Goal: Obtain resource: Download file/media

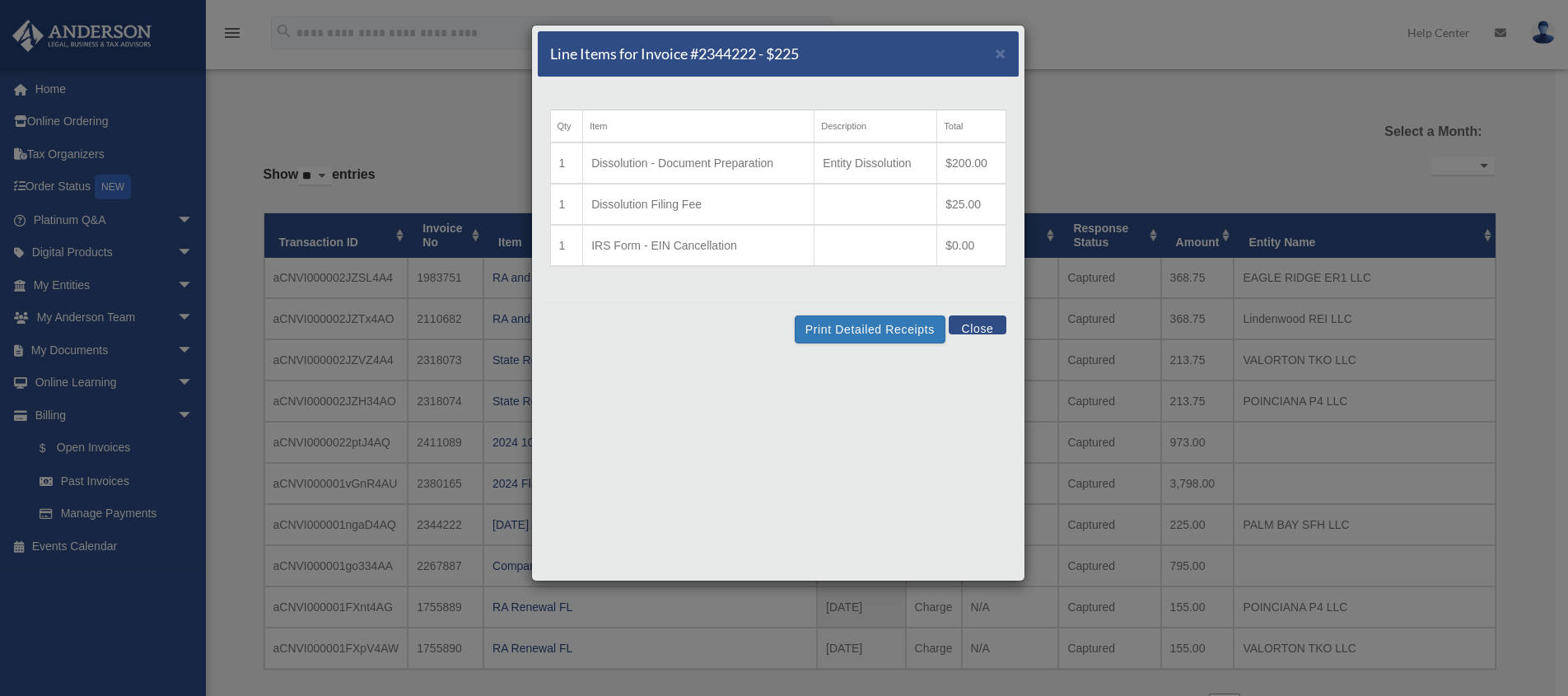
select select
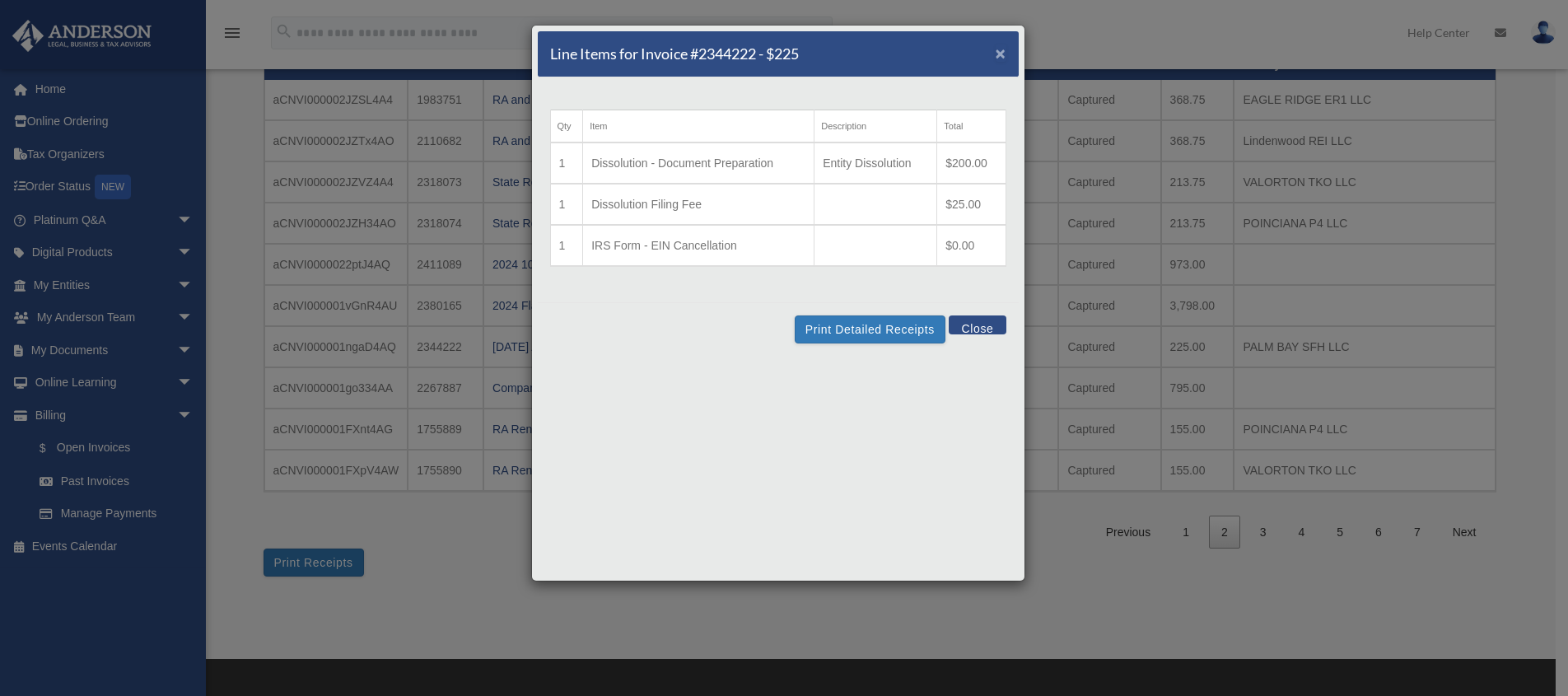
click at [997, 58] on span "×" at bounding box center [1001, 53] width 10 height 19
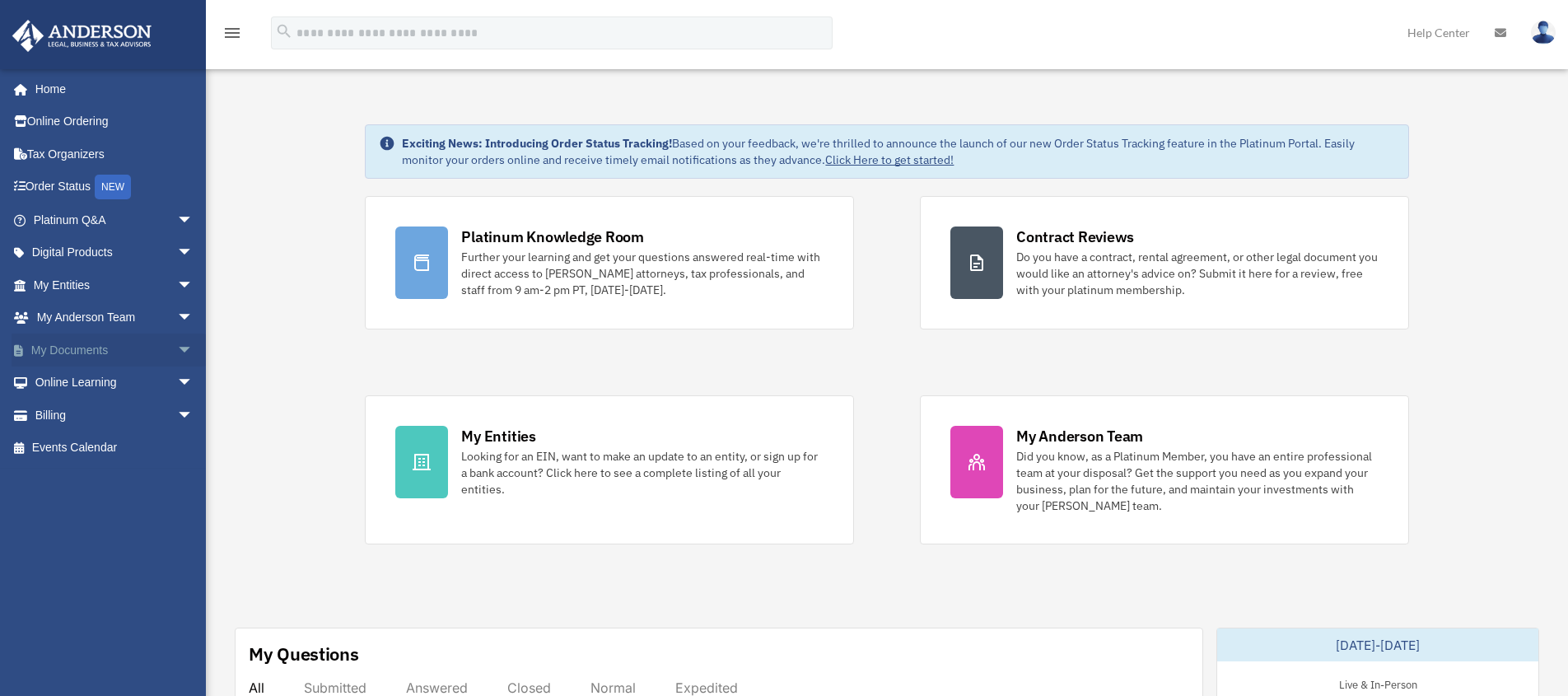
click at [115, 338] on link "My Documents arrow_drop_down" at bounding box center [114, 349] width 206 height 33
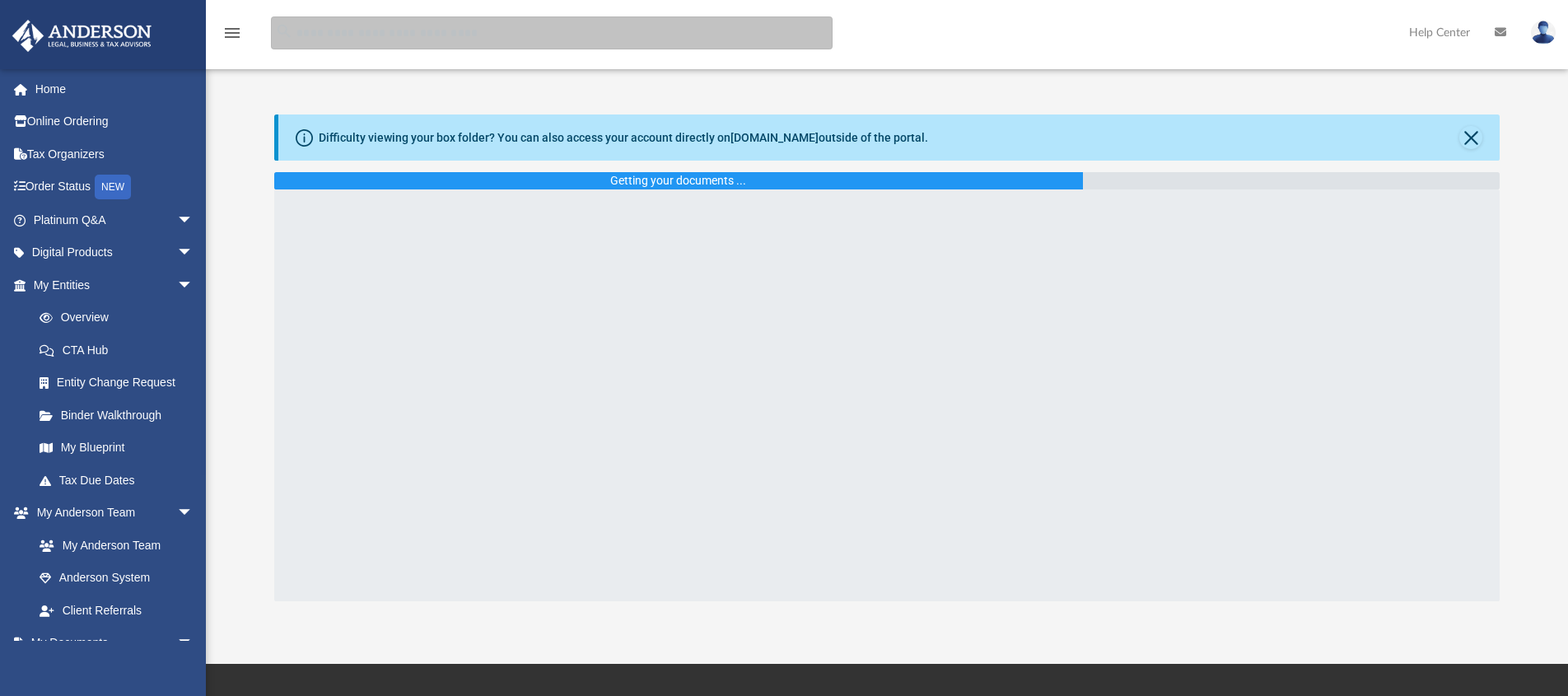
click at [404, 38] on input "search" at bounding box center [552, 32] width 562 height 33
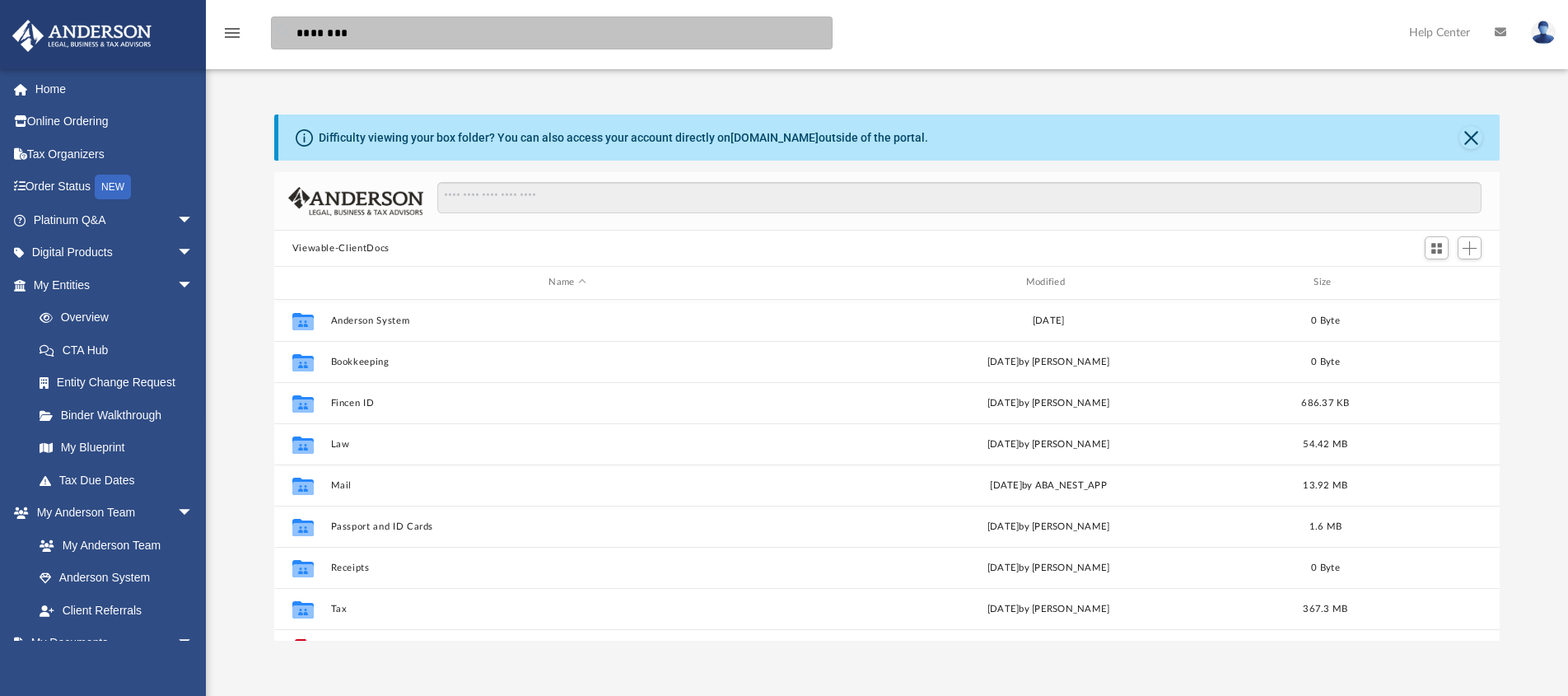
scroll to position [363, 1214]
type input "**********"
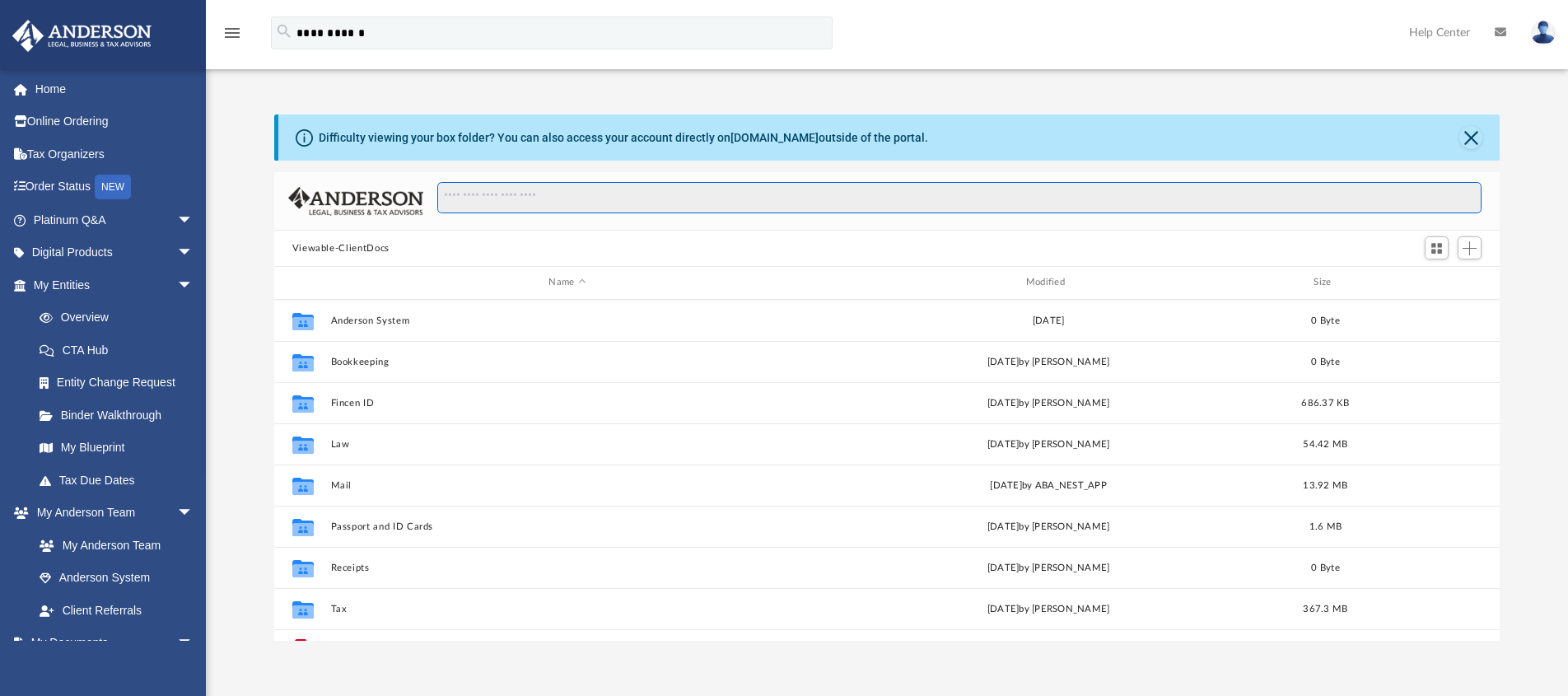
click at [463, 206] on input "Search files and folders" at bounding box center [959, 197] width 1044 height 31
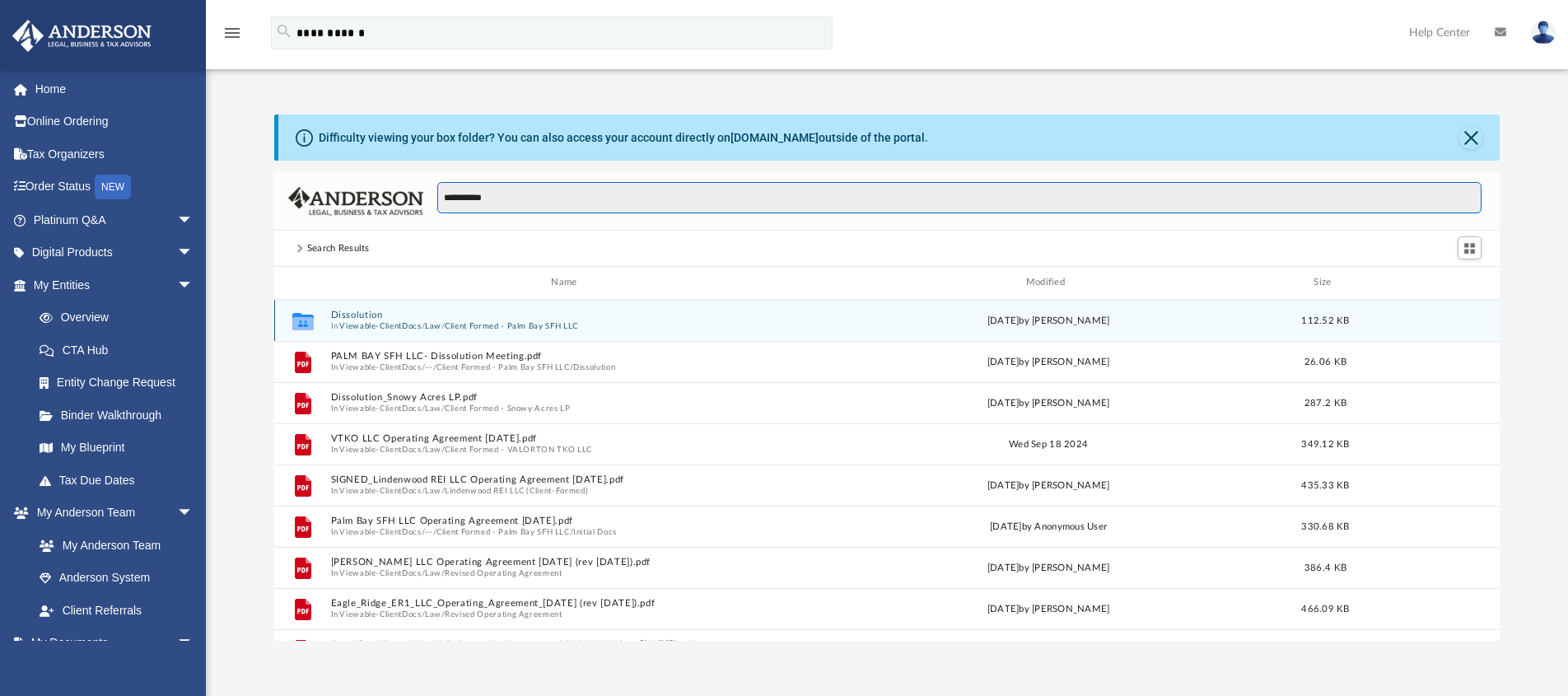
type input "**********"
click at [478, 329] on button "Client Formed - Palm Bay SFH LLC" at bounding box center [512, 325] width 134 height 10
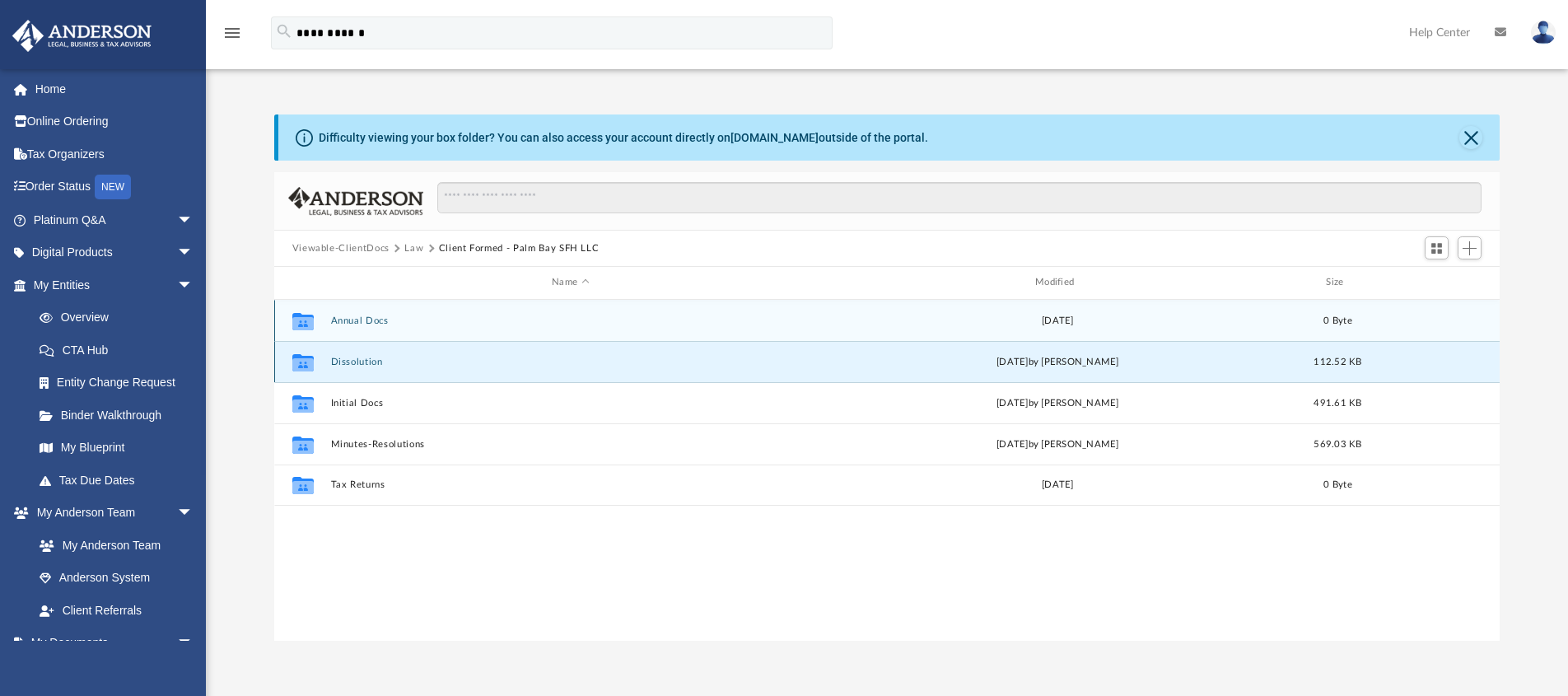
click at [482, 378] on div "Collaborated Folder Dissolution Fri Jan 24 2025 by Emily Levy 112.52 KB" at bounding box center [888, 362] width 1227 height 41
click at [403, 356] on button "Dissolution" at bounding box center [571, 361] width 481 height 10
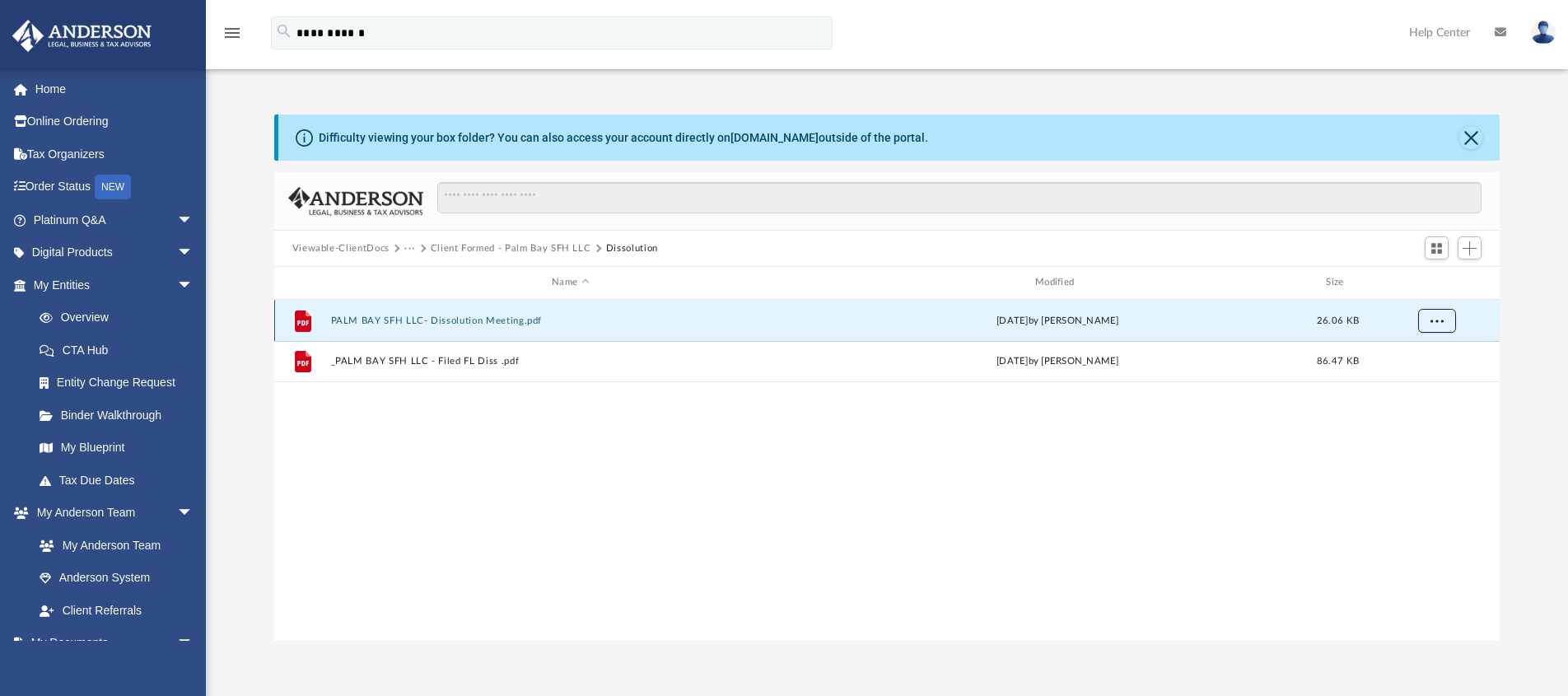
click at [1447, 322] on button "More options" at bounding box center [1436, 320] width 38 height 24
click at [1417, 351] on li "Preview" at bounding box center [1421, 354] width 48 height 17
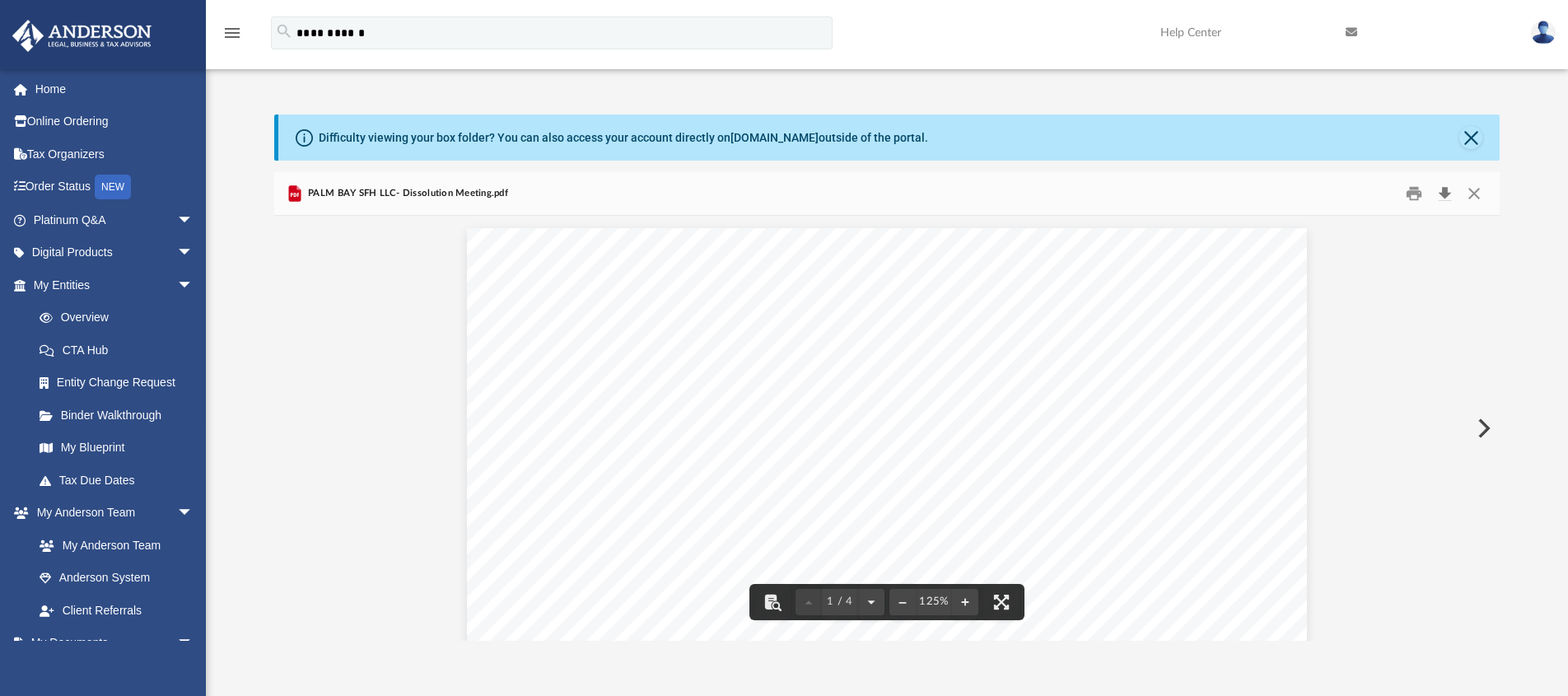
click at [1454, 186] on button "Download" at bounding box center [1444, 193] width 29 height 25
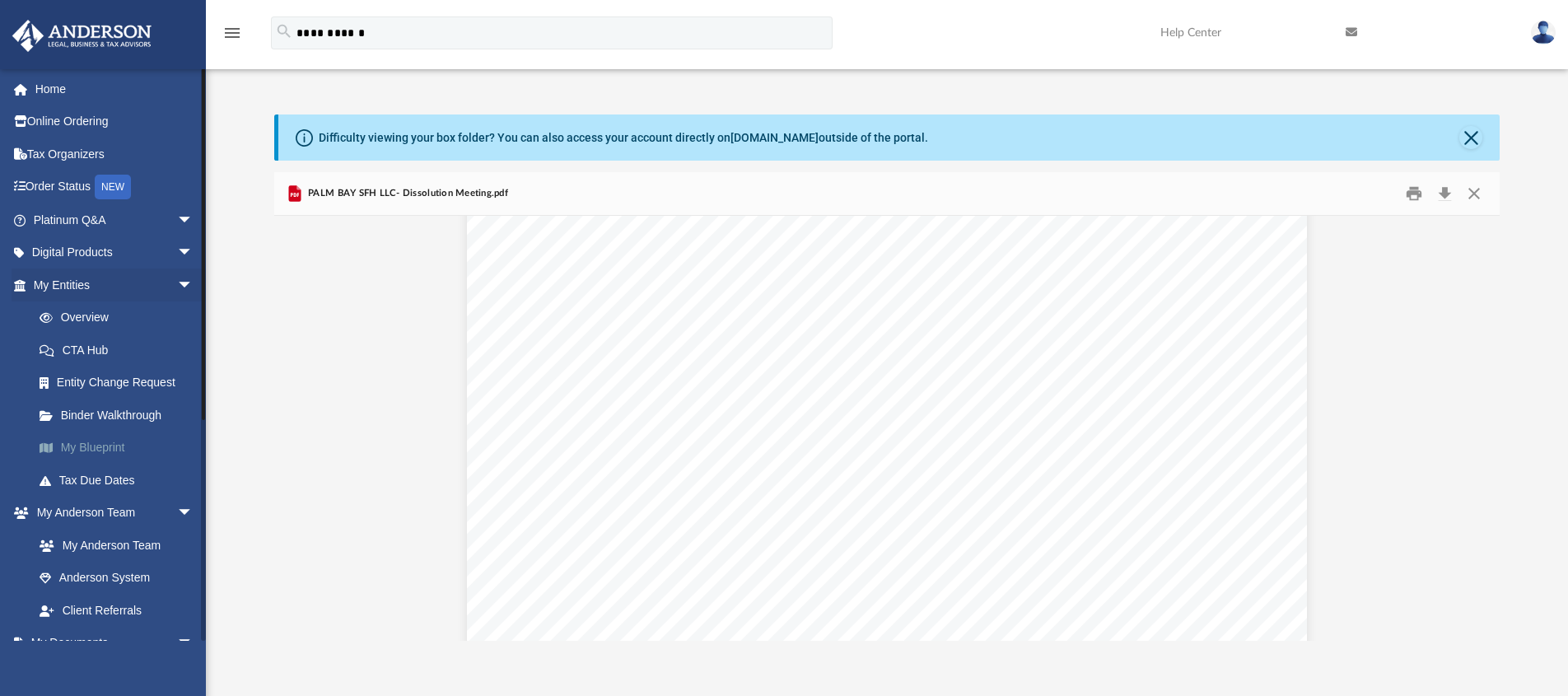
scroll to position [1141, 0]
click at [1480, 188] on button "Close" at bounding box center [1474, 193] width 29 height 25
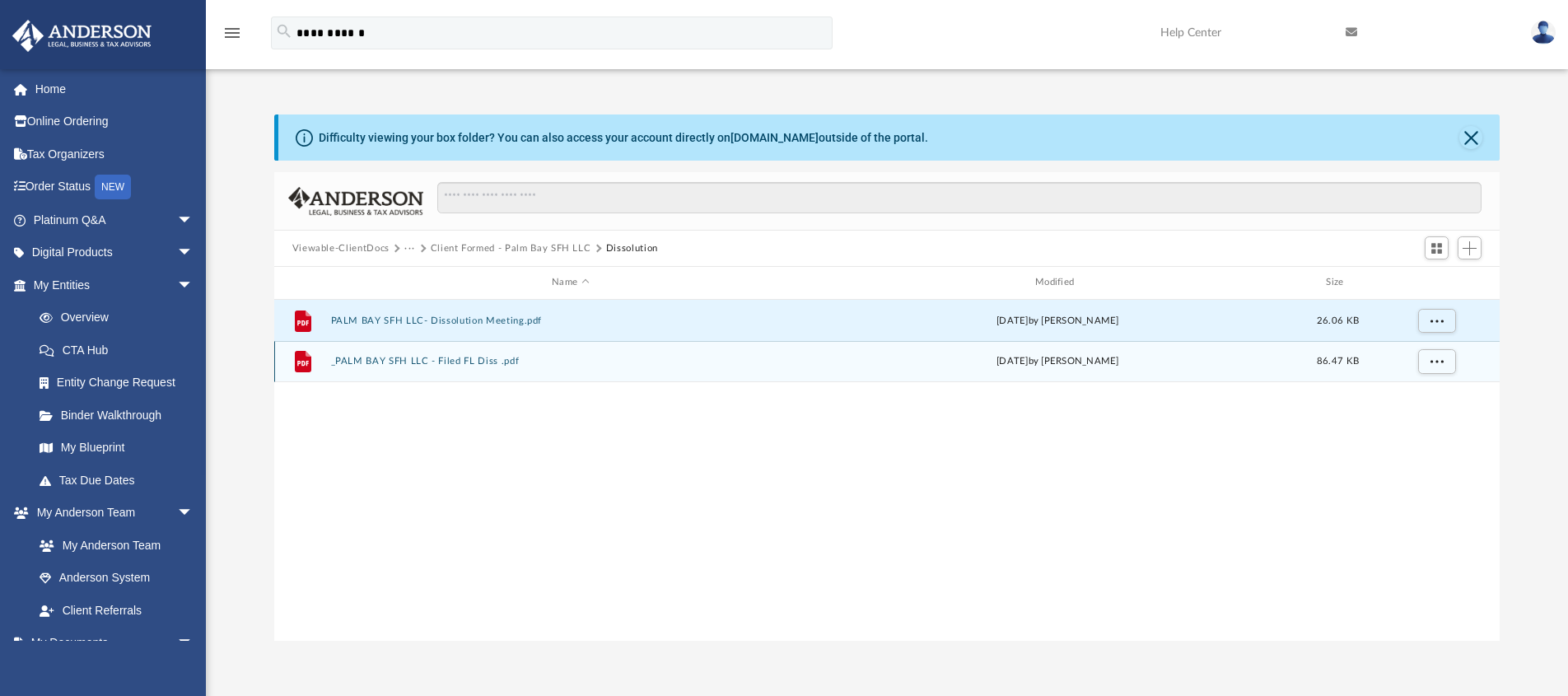
click at [511, 344] on div "File _PALM BAY SFH LLC - Filed FL Diss .pdf Fri Jan 24 2025 by Emily Levy 86.47…" at bounding box center [888, 362] width 1227 height 41
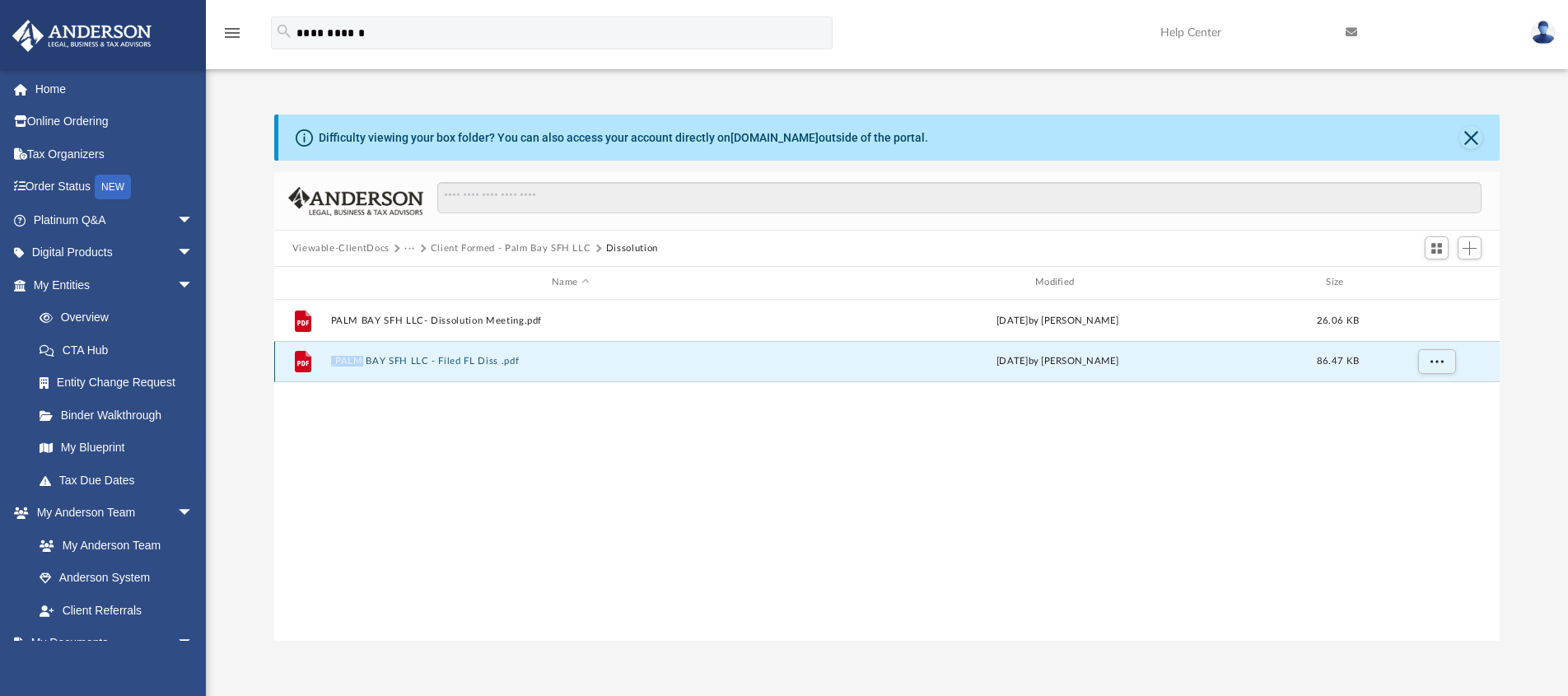
click at [511, 344] on div "File _PALM BAY SFH LLC - Filed FL Diss .pdf Fri Jan 24 2025 by Emily Levy 86.47…" at bounding box center [888, 362] width 1227 height 41
click at [485, 355] on div "File _PALM BAY SFH LLC - Filed FL Diss .pdf Fri Jan 24 2025 by Emily Levy 86.47…" at bounding box center [888, 362] width 1227 height 41
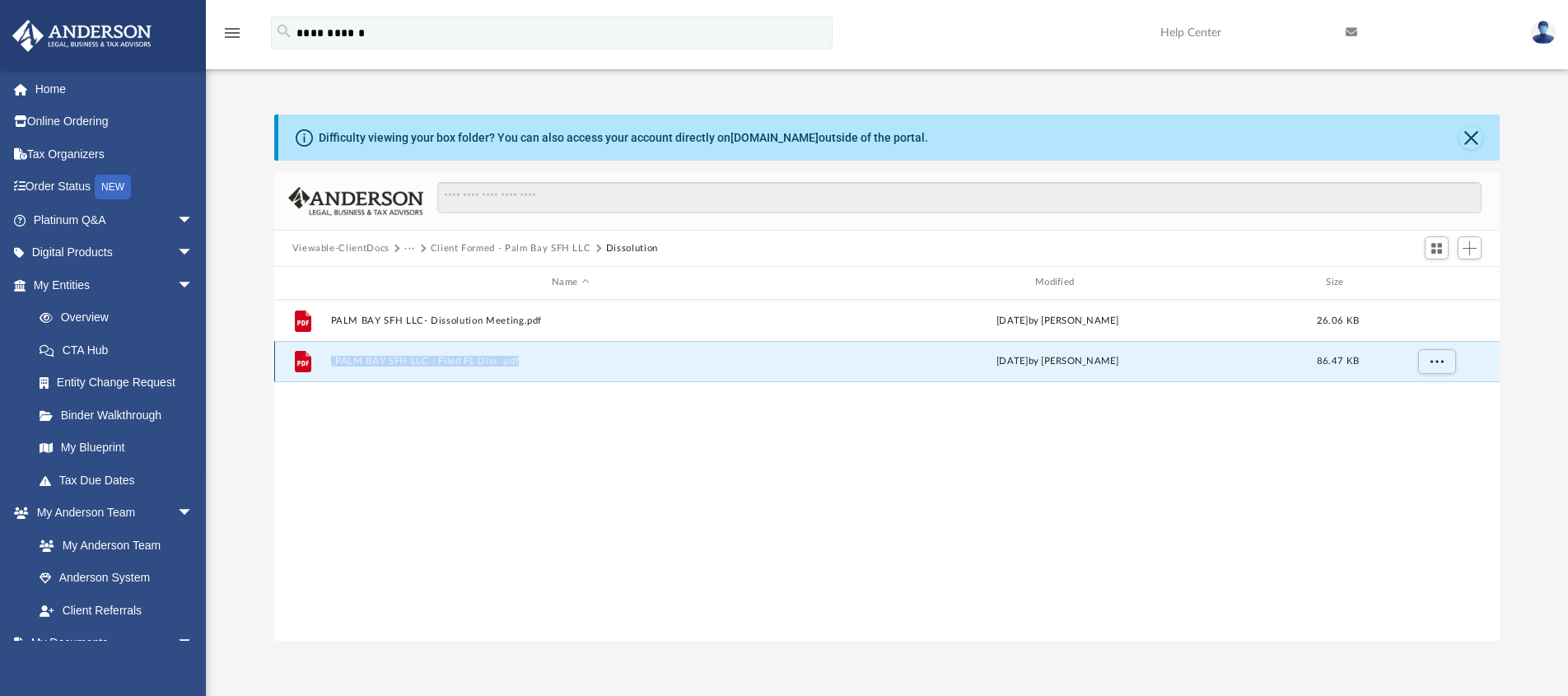
click at [481, 363] on button "_PALM BAY SFH LLC - Filed FL Diss .pdf" at bounding box center [571, 361] width 481 height 10
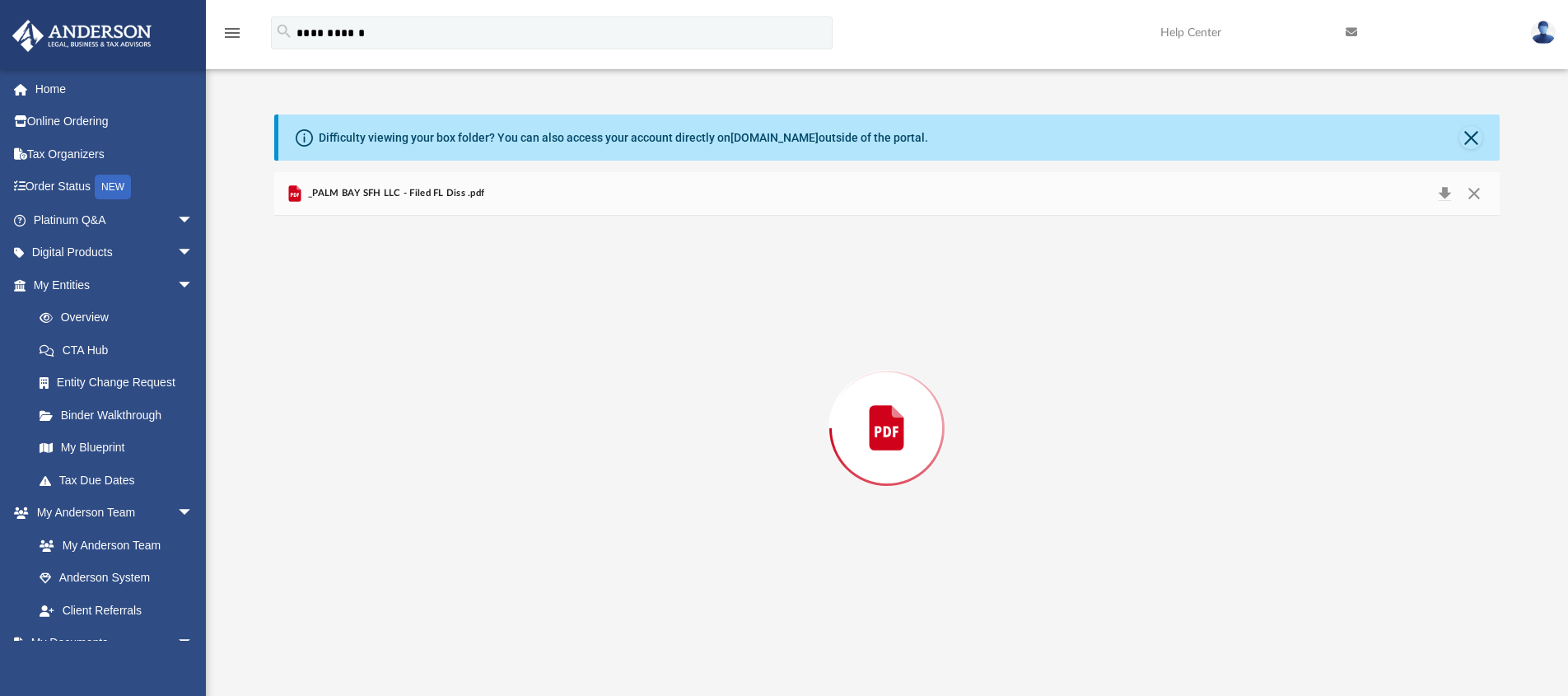
click at [481, 363] on div "Preview" at bounding box center [888, 428] width 1227 height 425
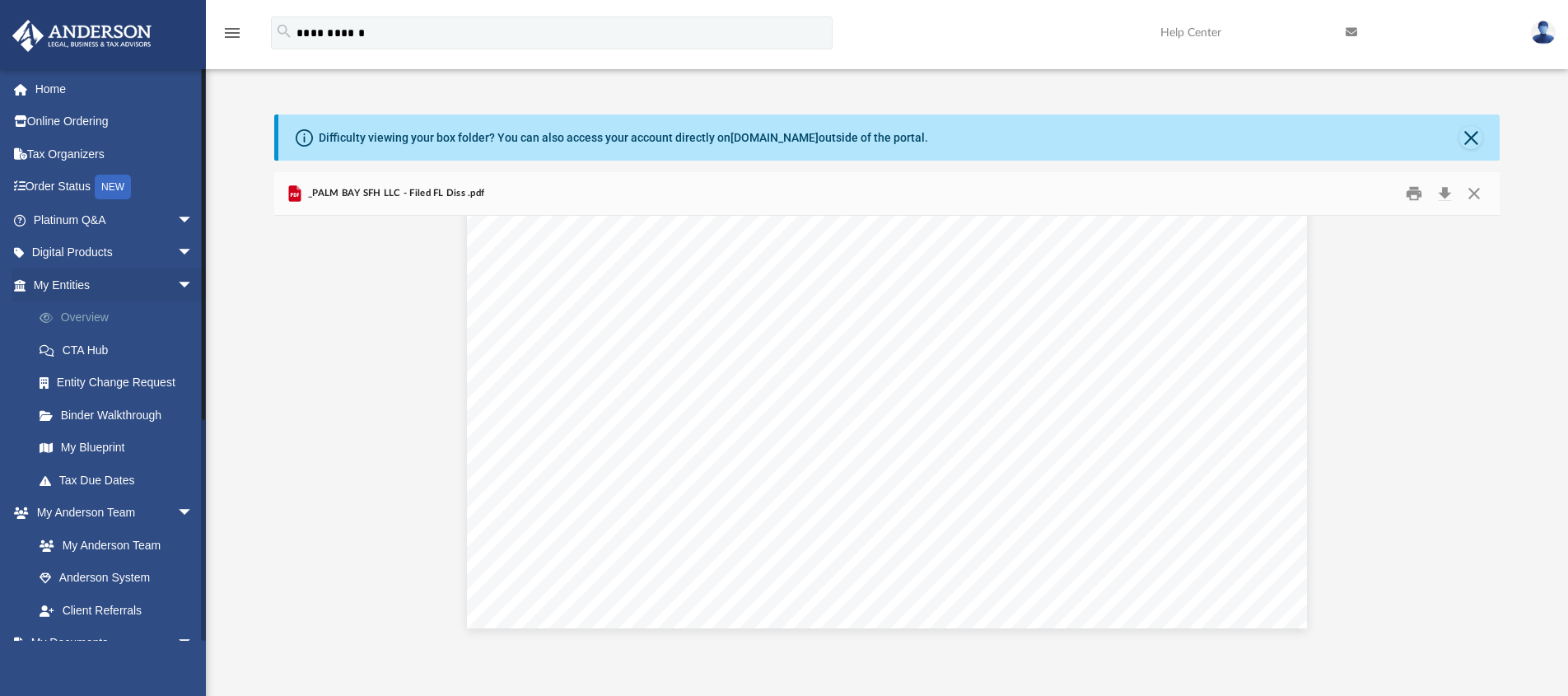
scroll to position [0, 0]
